Goal: Task Accomplishment & Management: Use online tool/utility

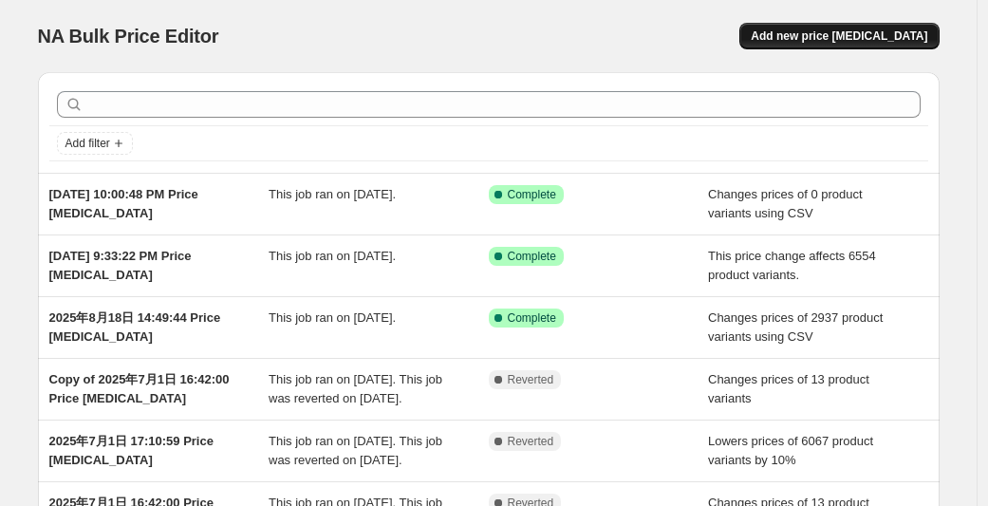
click at [841, 40] on span "Add new price [MEDICAL_DATA]" at bounding box center [839, 35] width 177 height 15
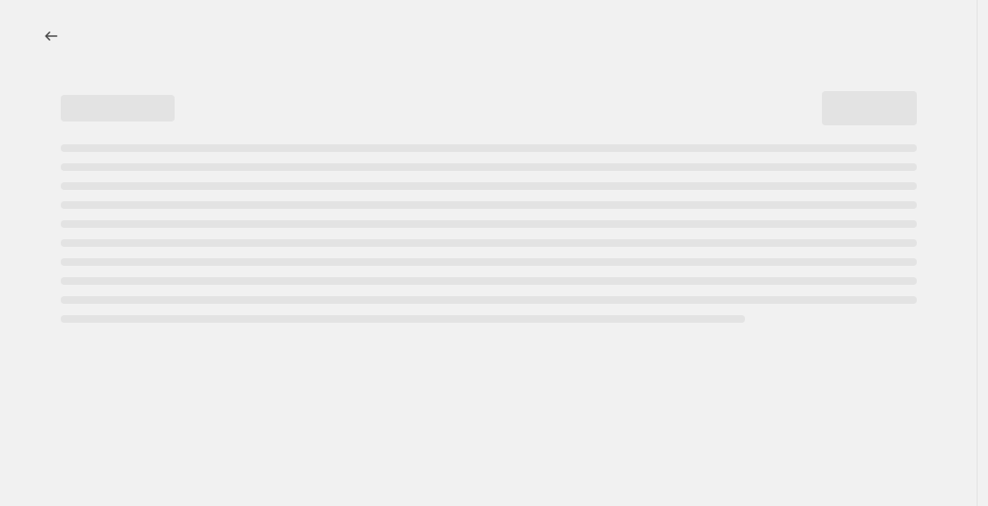
select select "percentage"
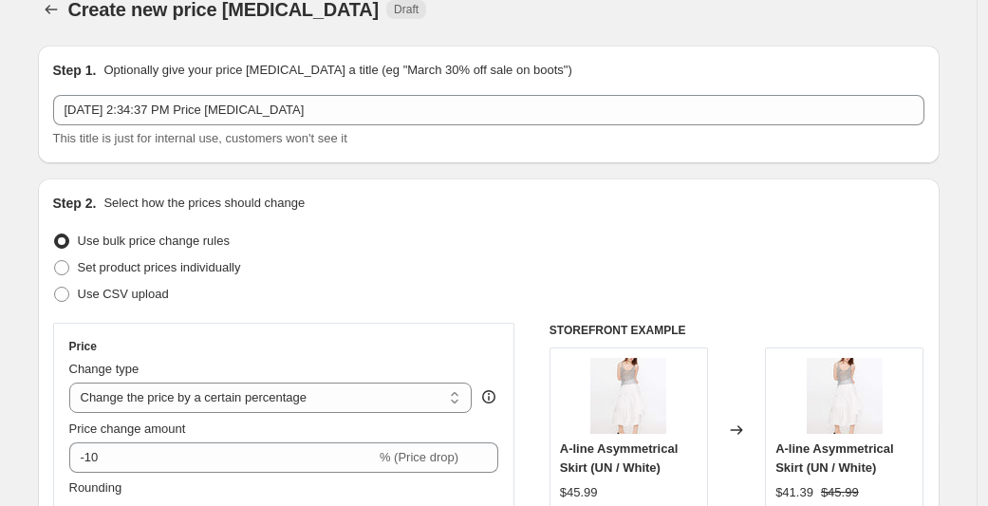
scroll to position [30, 0]
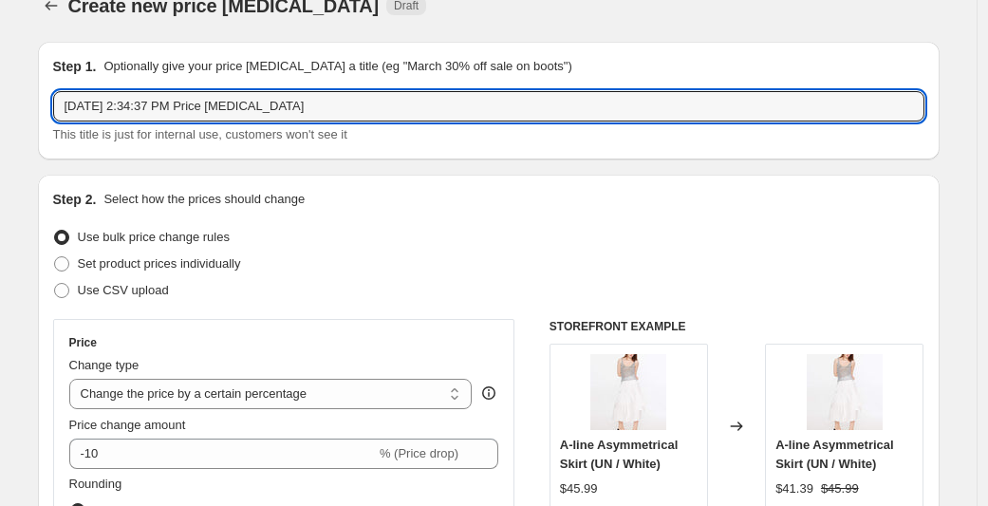
drag, startPoint x: 350, startPoint y: 104, endPoint x: 12, endPoint y: 70, distance: 339.6
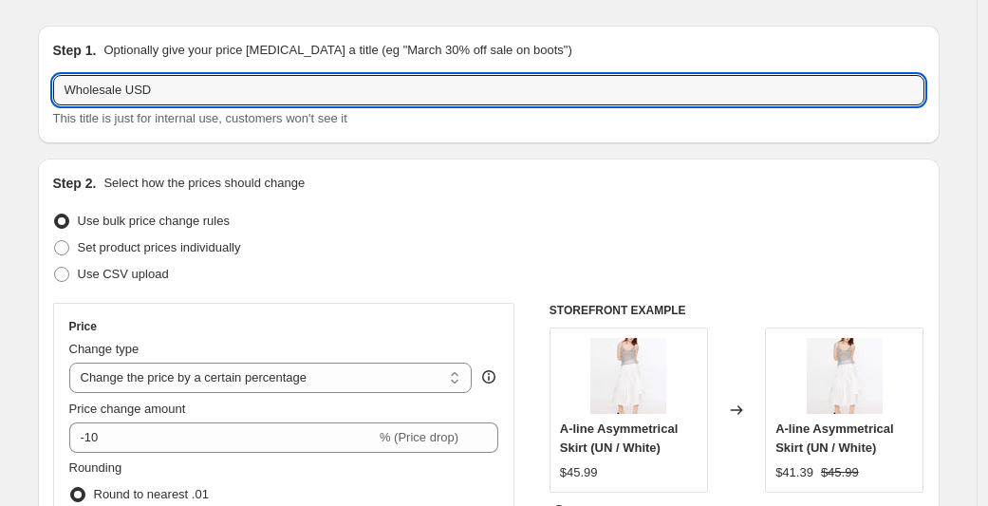
scroll to position [158, 0]
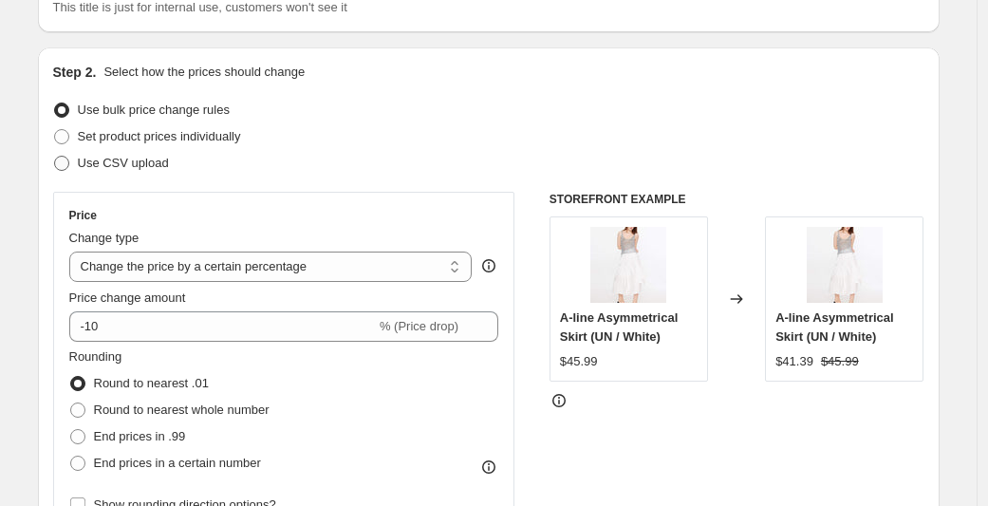
type input "Wholesale USD"
click at [144, 165] on span "Use CSV upload" at bounding box center [123, 163] width 91 height 14
click at [55, 157] on input "Use CSV upload" at bounding box center [54, 156] width 1 height 1
radio input "true"
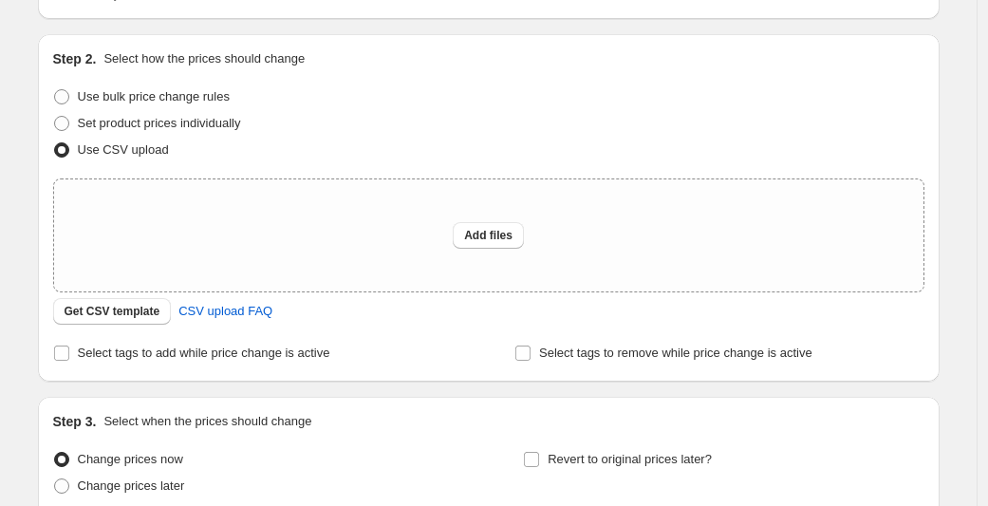
scroll to position [188, 0]
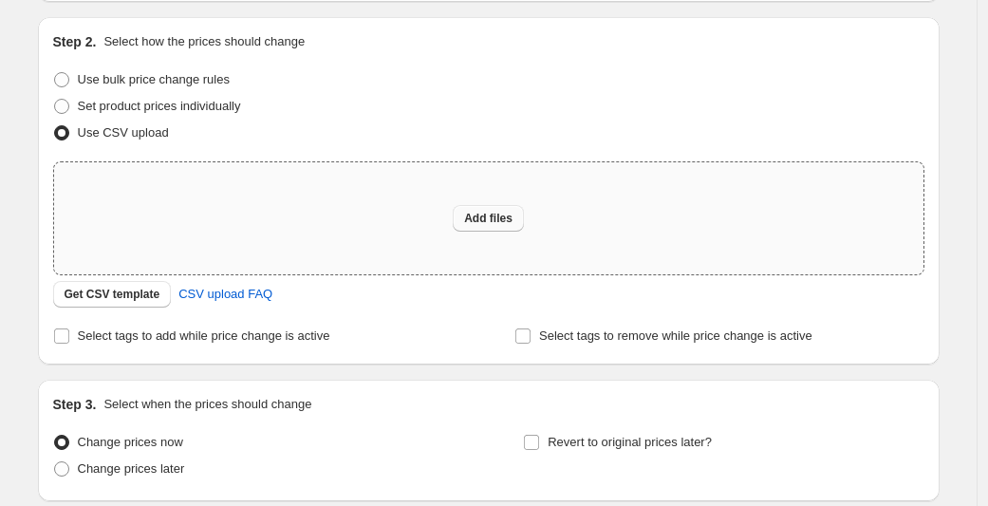
click at [524, 218] on button "Add files" at bounding box center [488, 218] width 71 height 27
type input "C:\fakepath\shopify-wholesale（USD).csv"
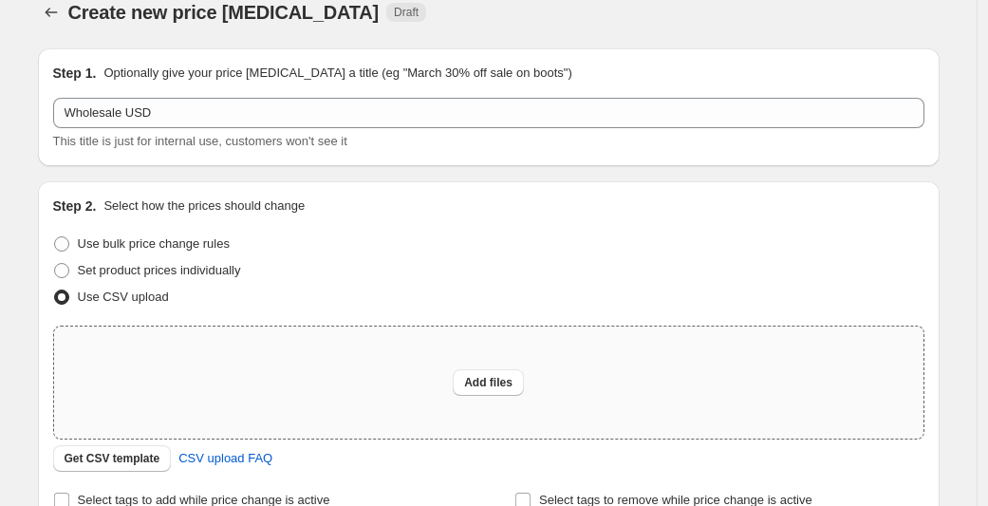
scroll to position [0, 0]
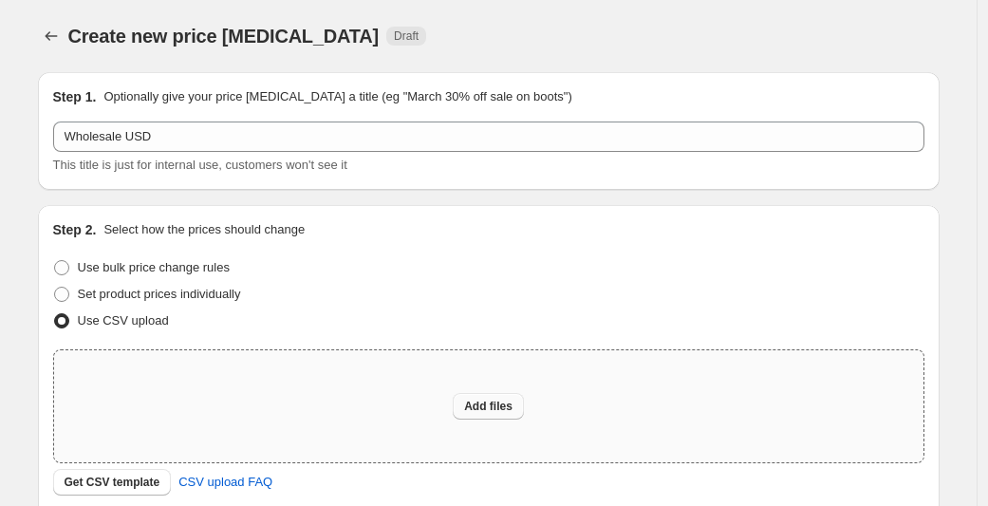
click at [514, 419] on button "Add files" at bounding box center [488, 406] width 71 height 27
type input "C:\fakepath\shopify-wholesale（USD).csv"
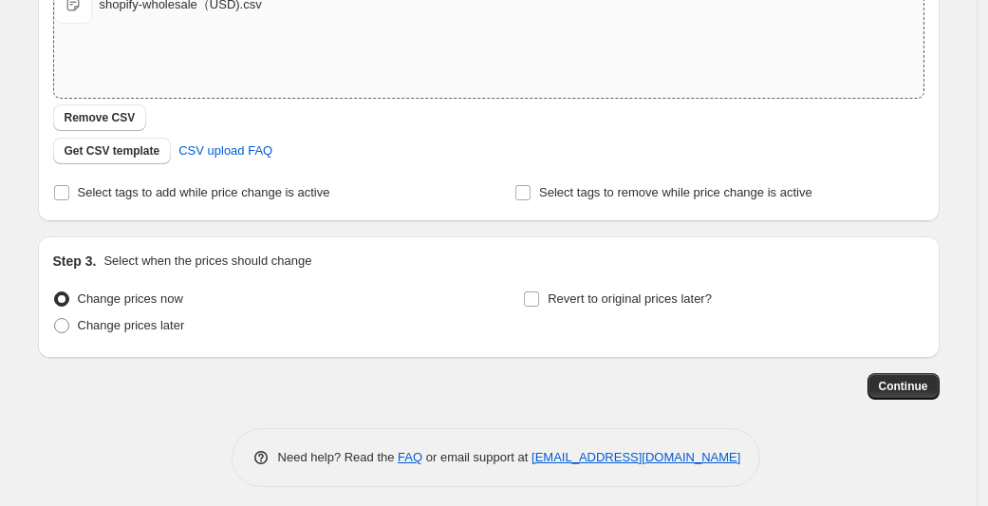
scroll to position [374, 0]
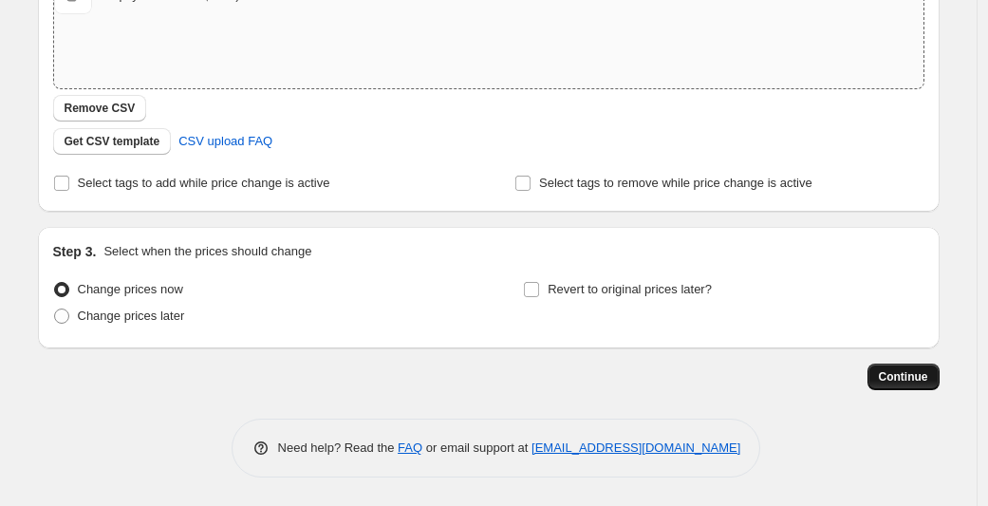
click at [916, 367] on button "Continue" at bounding box center [904, 377] width 72 height 27
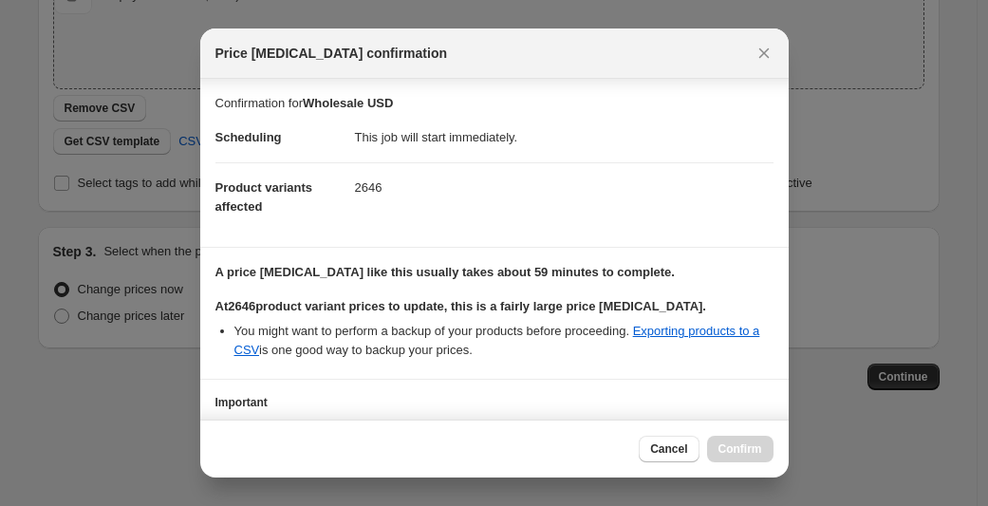
scroll to position [139, 0]
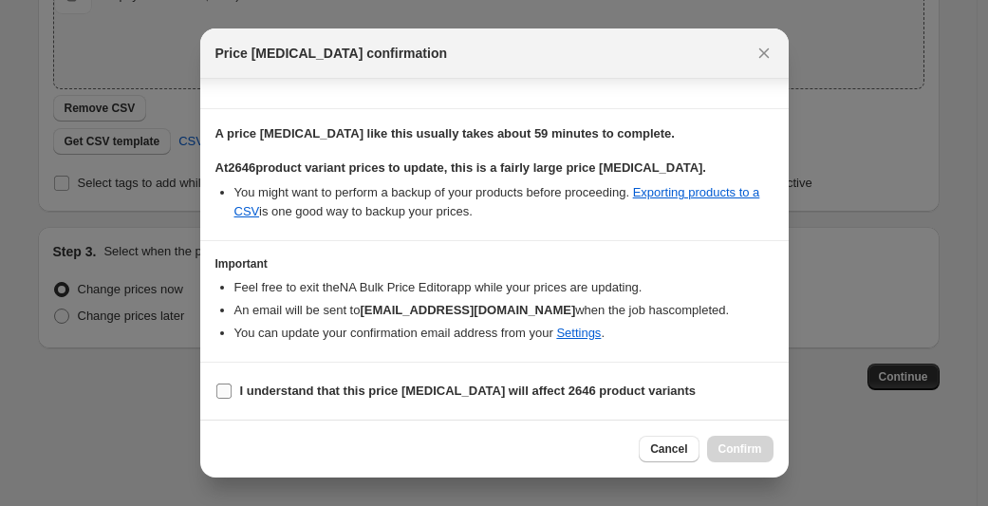
click at [230, 386] on input "I understand that this price [MEDICAL_DATA] will affect 2646 product variants" at bounding box center [223, 390] width 15 height 15
checkbox input "true"
click at [738, 451] on span "Confirm" at bounding box center [741, 448] width 44 height 15
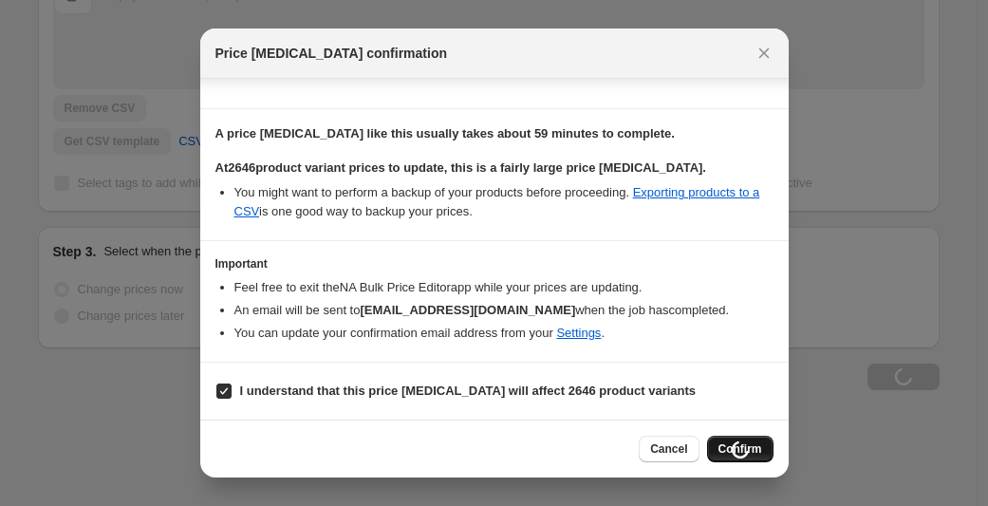
type input "Wholesale USD"
